Goal: Information Seeking & Learning: Learn about a topic

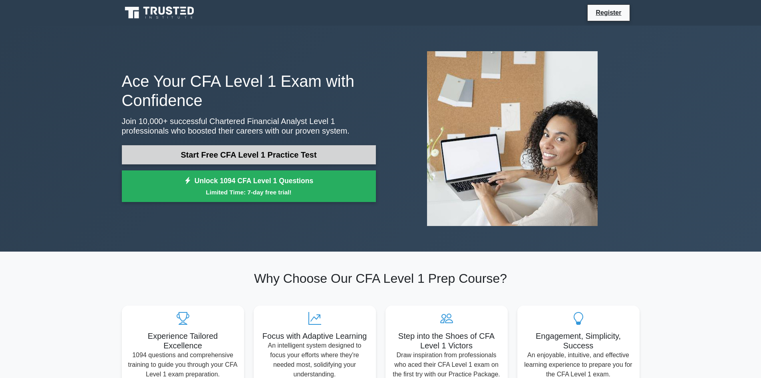
click at [237, 148] on link "Start Free CFA Level 1 Practice Test" at bounding box center [249, 154] width 254 height 19
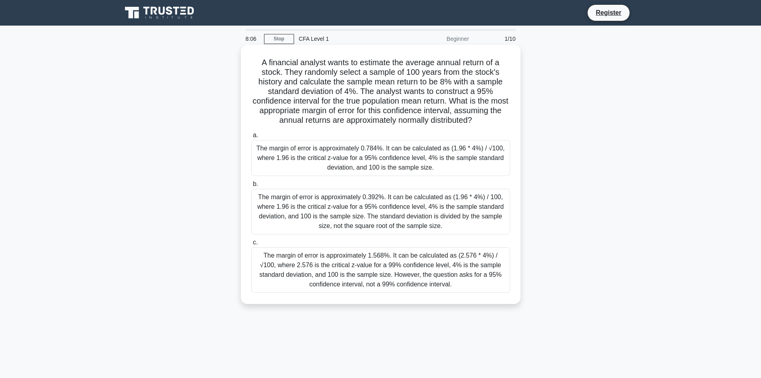
click at [327, 160] on div "The margin of error is approximately 0.784%. It can be calculated as (1.96 * 4%…" at bounding box center [380, 158] width 259 height 36
click at [251, 138] on input "a. The margin of error is approximately 0.784%. It can be calculated as (1.96 *…" at bounding box center [251, 135] width 0 height 5
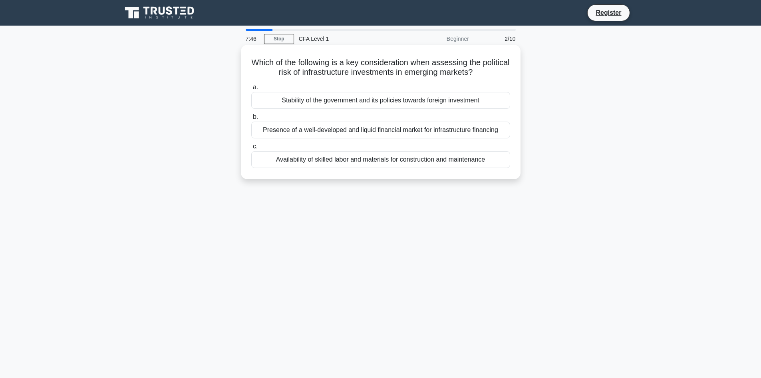
click at [419, 99] on div "Stability of the government and its policies towards foreign investment" at bounding box center [380, 100] width 259 height 17
click at [251, 90] on input "a. Stability of the government and its policies towards foreign investment" at bounding box center [251, 87] width 0 height 5
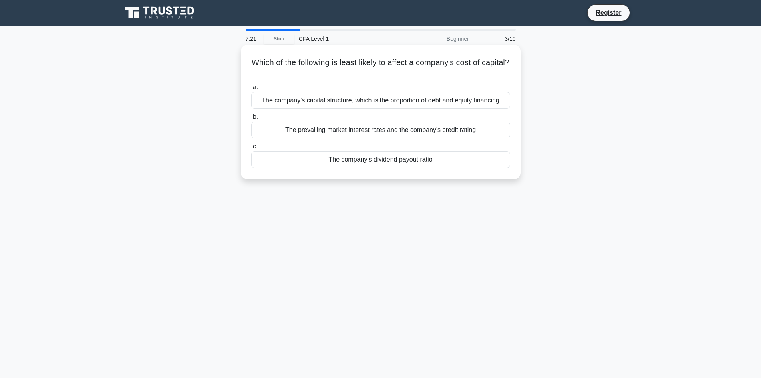
click at [404, 158] on div "The company's dividend payout ratio" at bounding box center [380, 159] width 259 height 17
click at [251, 149] on input "c. The company's dividend payout ratio" at bounding box center [251, 146] width 0 height 5
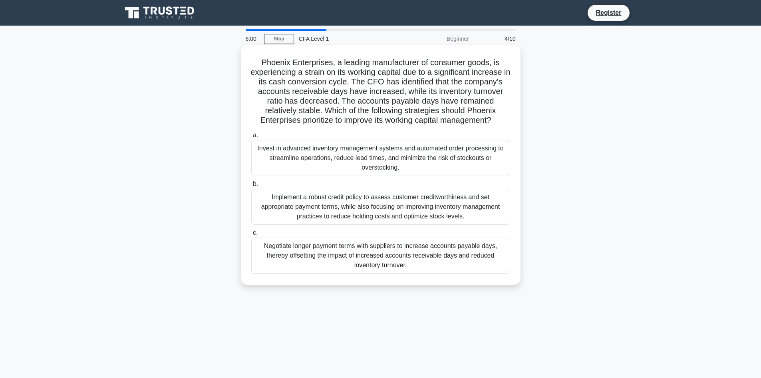
click at [442, 206] on div "Implement a robust credit policy to assess customer creditworthiness and set ap…" at bounding box center [380, 207] width 259 height 36
click at [251, 187] on input "b. Implement a robust credit policy to assess customer creditworthiness and set…" at bounding box center [251, 183] width 0 height 5
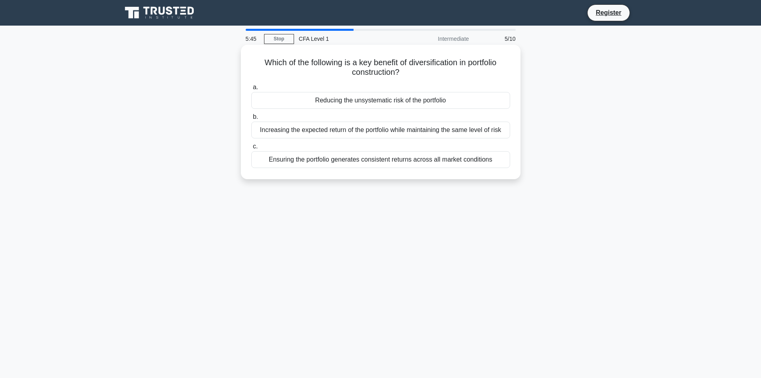
click at [436, 99] on div "Reducing the unsystematic risk of the portfolio" at bounding box center [380, 100] width 259 height 17
click at [251, 90] on input "a. Reducing the unsystematic risk of the portfolio" at bounding box center [251, 87] width 0 height 5
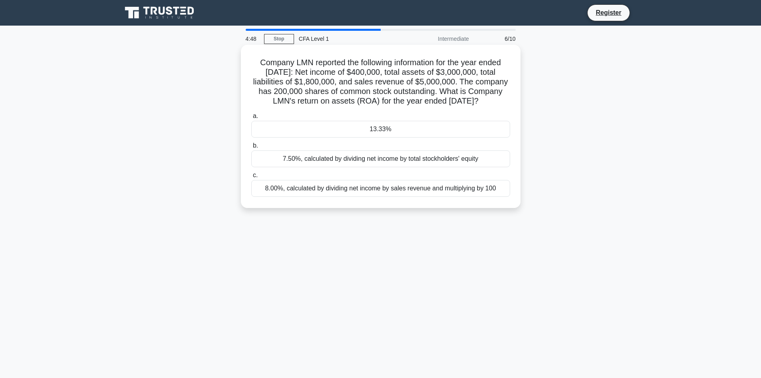
click at [406, 167] on div "7.50%, calculated by dividing net income by total stockholders' equity" at bounding box center [380, 158] width 259 height 17
click at [251, 148] on input "b. 7.50%, calculated by dividing net income by total stockholders' equity" at bounding box center [251, 145] width 0 height 5
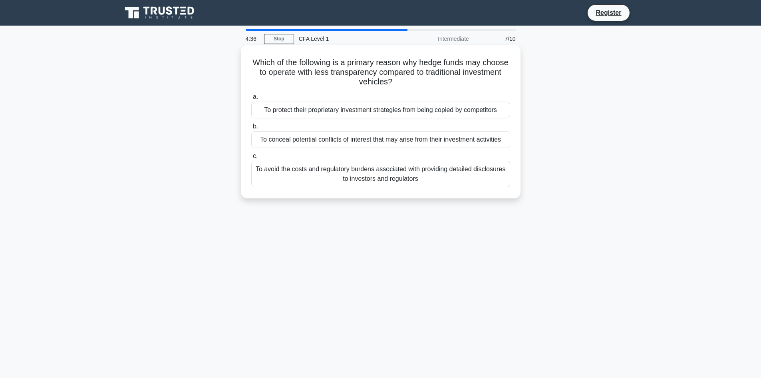
click at [397, 172] on div "To avoid the costs and regulatory burdens associated with providing detailed di…" at bounding box center [380, 174] width 259 height 26
click at [251, 159] on input "c. To avoid the costs and regulatory burdens associated with providing detailed…" at bounding box center [251, 155] width 0 height 5
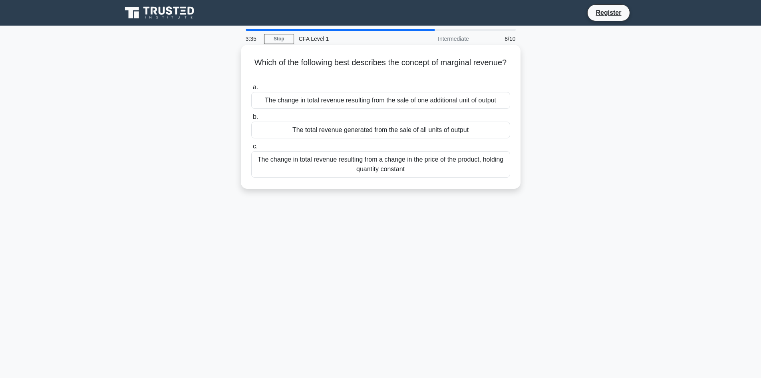
click at [486, 165] on div "The change in total revenue resulting from a change in the price of the product…" at bounding box center [380, 164] width 259 height 26
click at [251, 149] on input "c. The change in total revenue resulting from a change in the price of the prod…" at bounding box center [251, 146] width 0 height 5
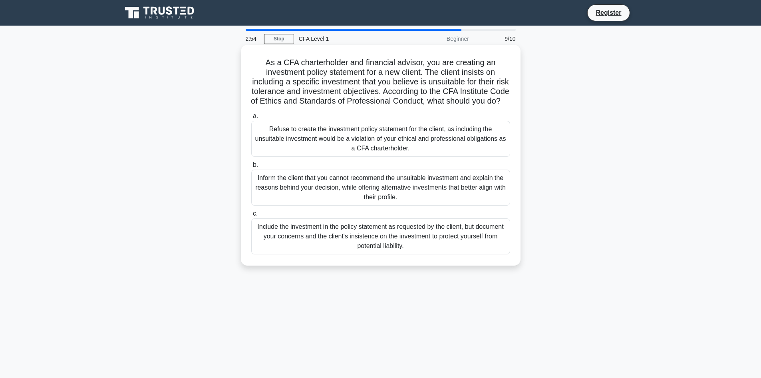
click at [417, 242] on div "Include the investment in the policy statement as requested by the client, but …" at bounding box center [380, 236] width 259 height 36
click at [251, 216] on input "c. Include the investment in the policy statement as requested by the client, b…" at bounding box center [251, 213] width 0 height 5
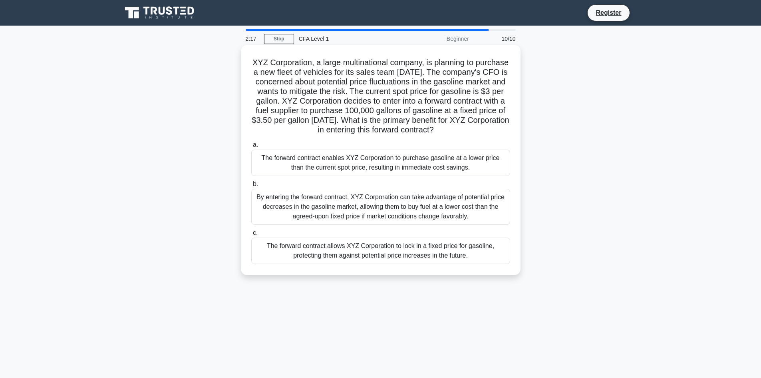
click at [332, 264] on div "The forward contract allows XYZ Corporation to lock in a fixed price for gasoli…" at bounding box center [380, 250] width 259 height 26
click at [251, 235] on input "c. The forward contract allows XYZ Corporation to lock in a fixed price for gas…" at bounding box center [251, 232] width 0 height 5
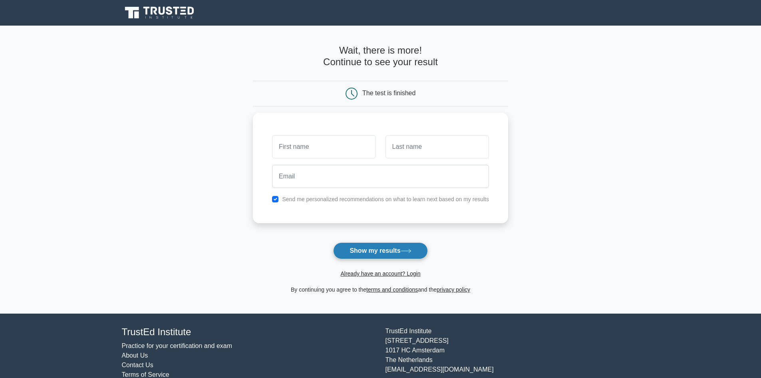
click at [380, 249] on button "Show my results" at bounding box center [380, 250] width 94 height 17
click at [519, 245] on main "Wait, there is more! Continue to see your result The test is finished and the" at bounding box center [380, 170] width 761 height 288
drag, startPoint x: 313, startPoint y: 141, endPoint x: 317, endPoint y: 143, distance: 4.9
click at [313, 140] on input "text" at bounding box center [323, 144] width 103 height 23
type input "gg"
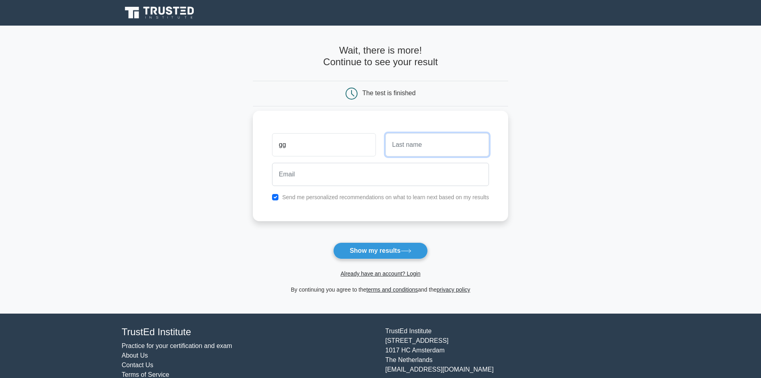
click at [405, 155] on input "text" at bounding box center [437, 144] width 103 height 23
type input "ggg"
click at [342, 175] on input "email" at bounding box center [380, 174] width 217 height 23
type input "henry.engels94@gmail.com"
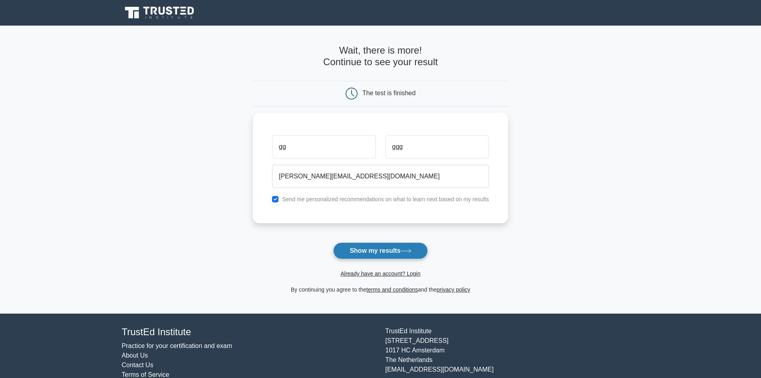
click at [392, 245] on button "Show my results" at bounding box center [380, 250] width 94 height 17
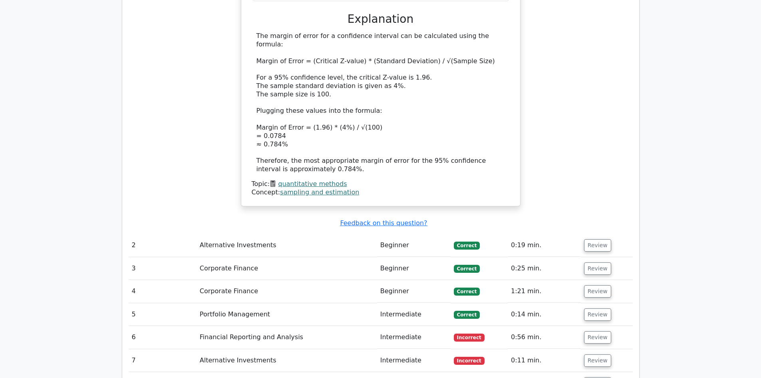
scroll to position [954, 0]
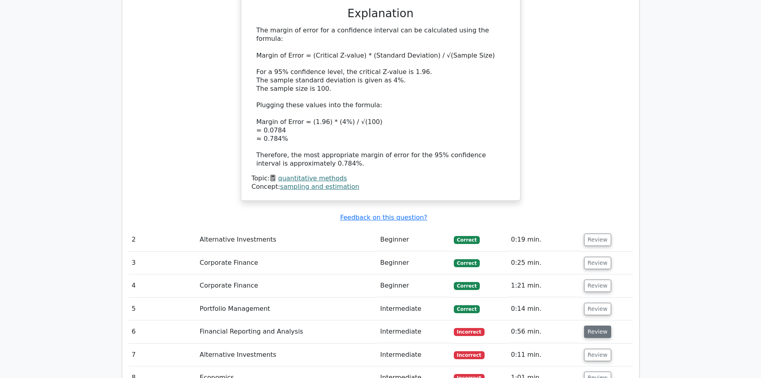
click at [593, 325] on button "Review" at bounding box center [597, 331] width 27 height 12
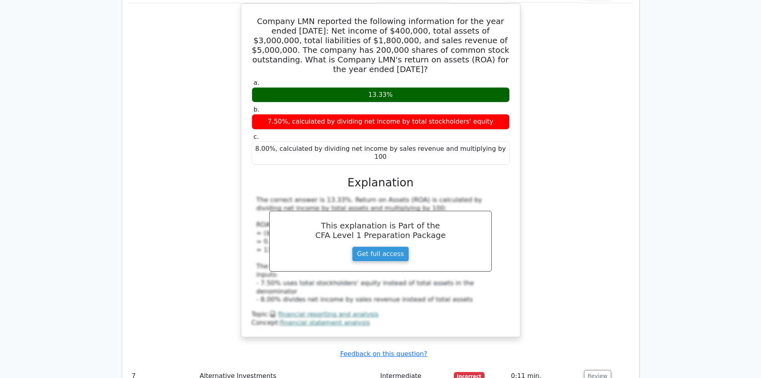
scroll to position [1314, 0]
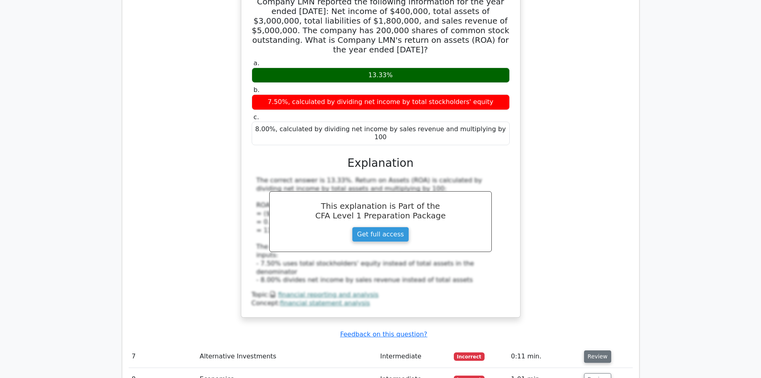
click at [603, 350] on button "Review" at bounding box center [597, 356] width 27 height 12
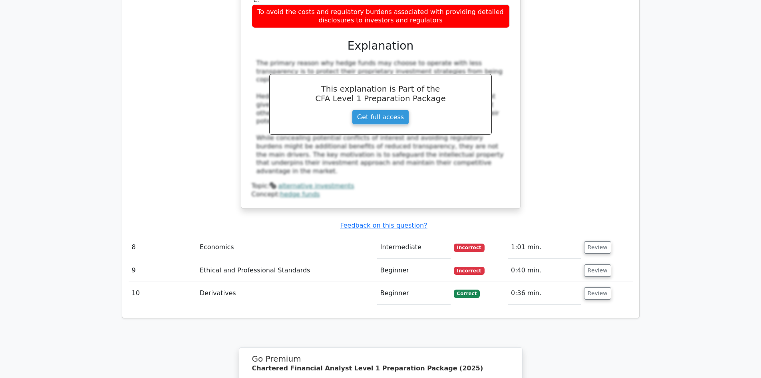
scroll to position [1793, 0]
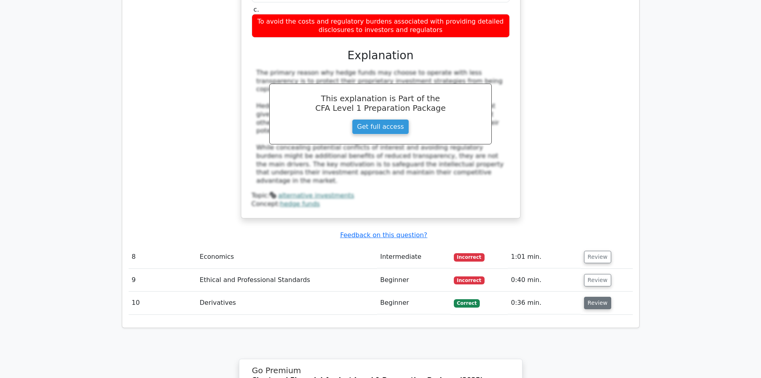
click at [593, 297] on button "Review" at bounding box center [597, 303] width 27 height 12
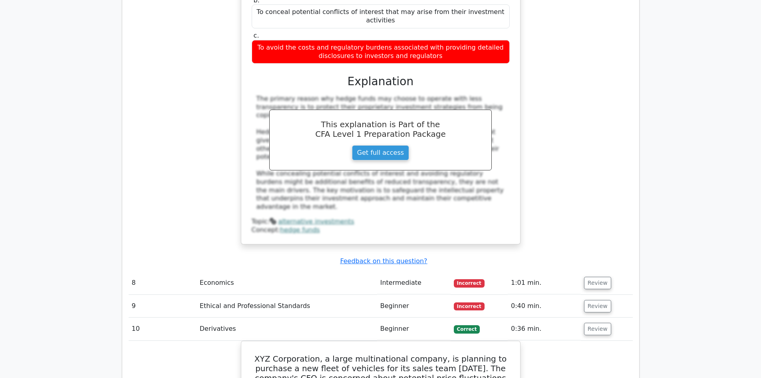
scroll to position [1753, 0]
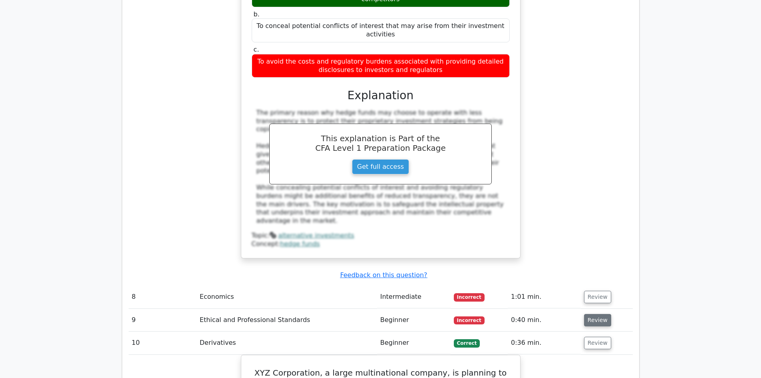
click at [597, 314] on button "Review" at bounding box center [597, 320] width 27 height 12
